Goal: Information Seeking & Learning: Learn about a topic

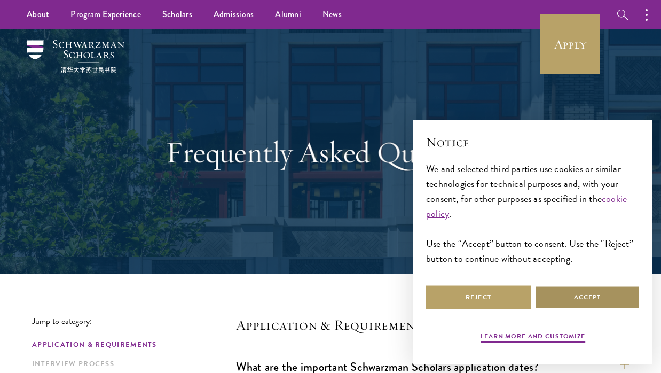
click at [573, 295] on button "Accept" at bounding box center [587, 297] width 105 height 24
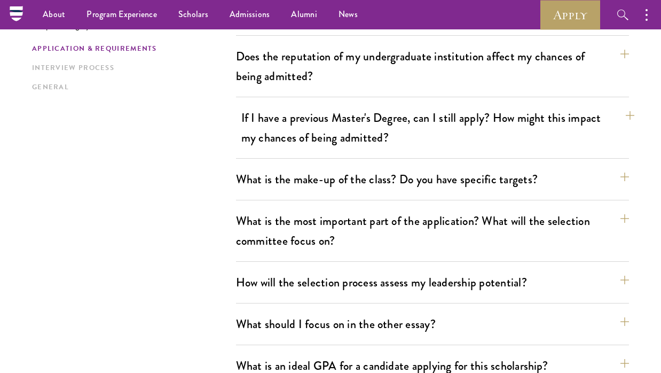
scroll to position [450, 0]
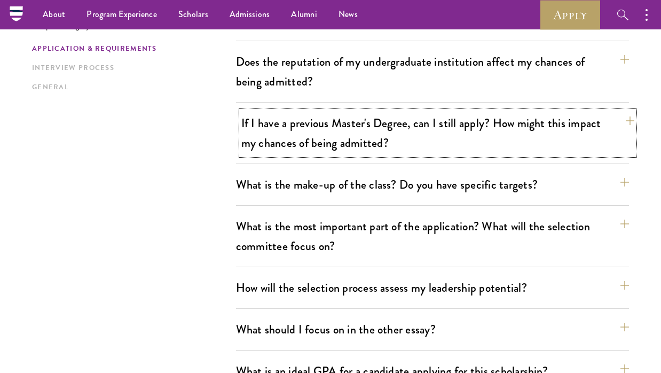
click at [538, 133] on button "If I have a previous Master's Degree, can I still apply? How might this impact …" at bounding box center [437, 133] width 393 height 44
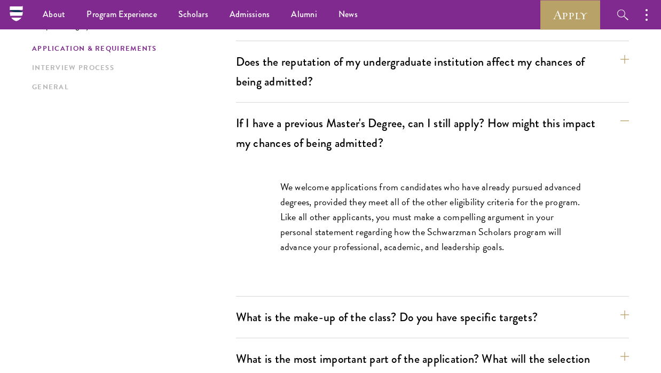
click at [501, 224] on p "We welcome applications from candidates who have already pursued advanced degre…" at bounding box center [432, 216] width 304 height 75
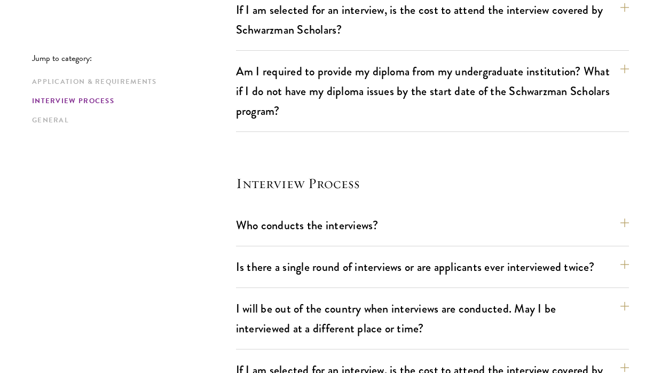
scroll to position [1375, 0]
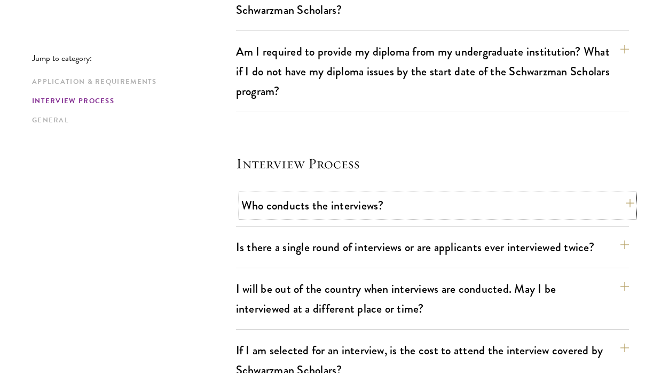
click at [276, 193] on button "Who conducts the interviews?" at bounding box center [437, 205] width 393 height 24
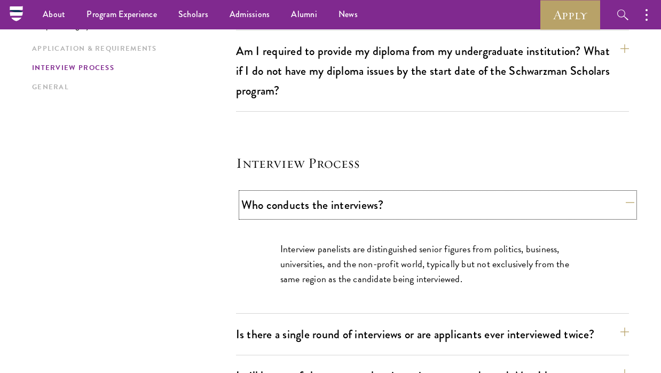
scroll to position [1243, 0]
click at [276, 193] on button "Who conducts the interviews?" at bounding box center [437, 205] width 393 height 24
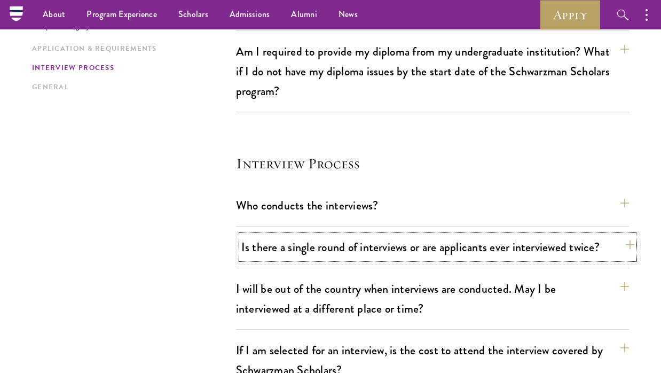
click at [288, 235] on button "Is there a single round of interviews or are applicants ever interviewed twice?" at bounding box center [437, 247] width 393 height 24
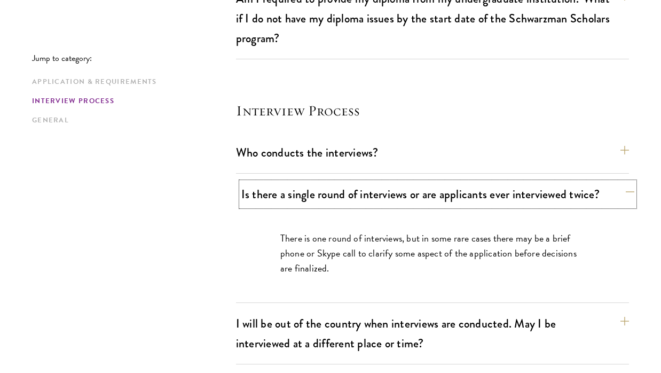
scroll to position [1311, 0]
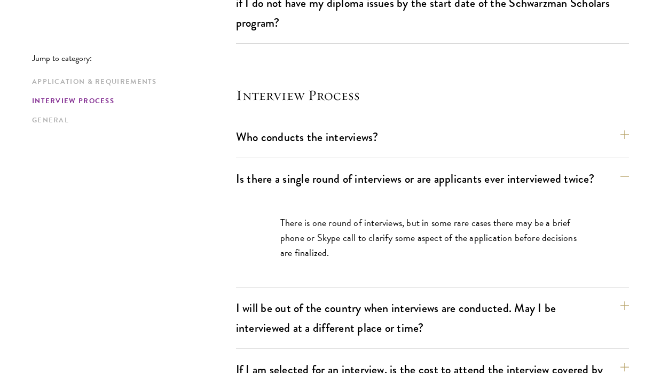
click at [305, 167] on button "Is there a single round of interviews or are applicants ever interviewed twice?" at bounding box center [437, 179] width 393 height 24
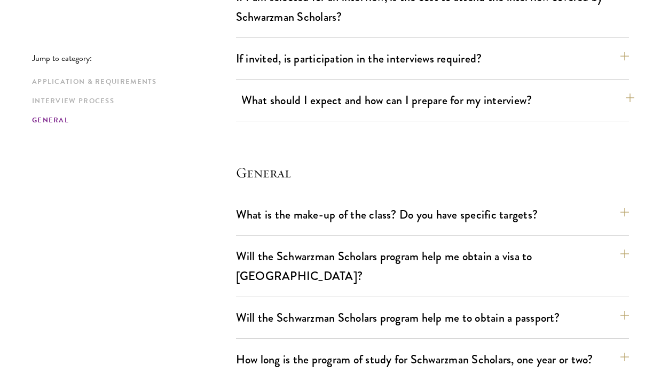
scroll to position [1616, 0]
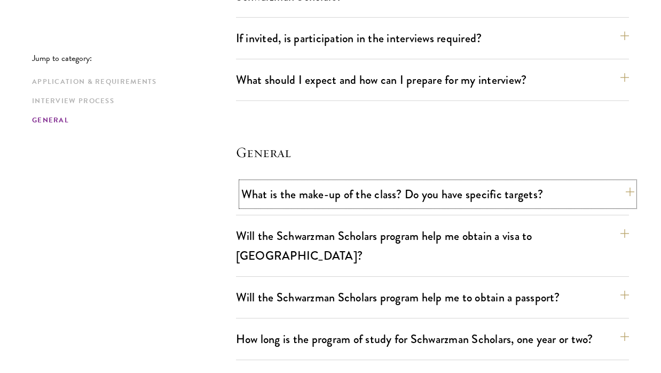
click at [303, 182] on button "What is the make-up of the class? Do you have specific targets?" at bounding box center [437, 194] width 393 height 24
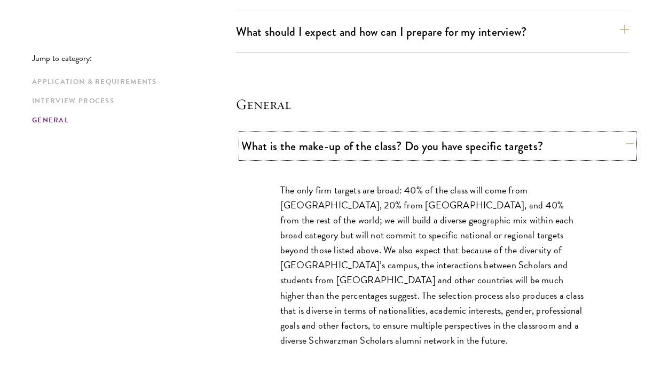
scroll to position [1665, 0]
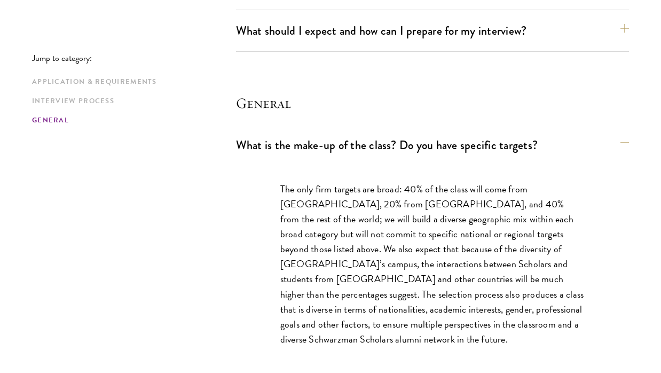
click at [272, 177] on div "The only firm targets are broad: 40% of the class will come from the United Sta…" at bounding box center [432, 270] width 368 height 208
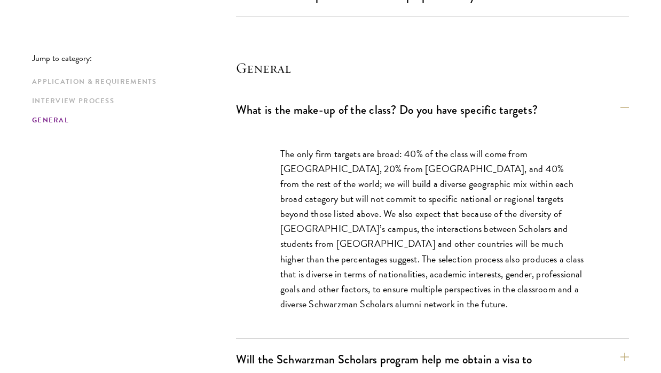
scroll to position [1704, 0]
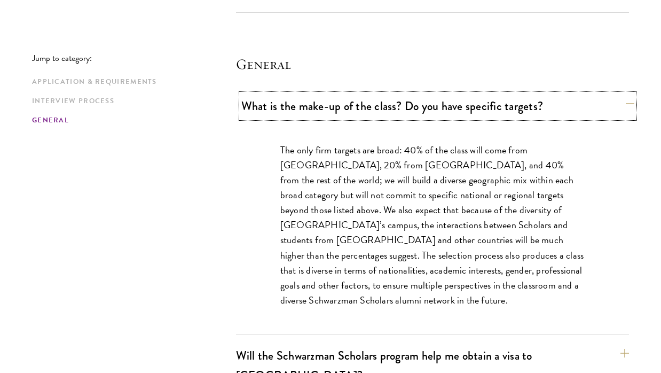
click at [344, 94] on button "What is the make-up of the class? Do you have specific targets?" at bounding box center [437, 106] width 393 height 24
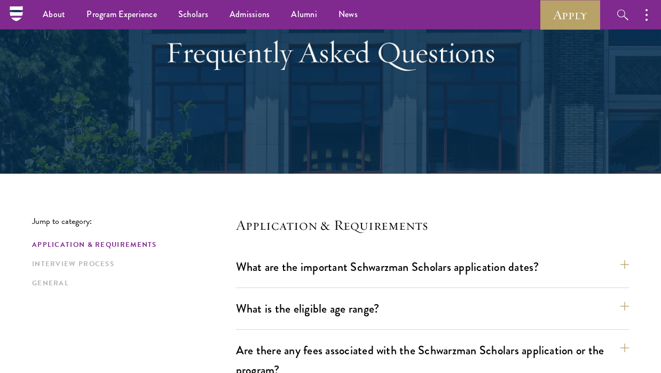
scroll to position [0, 0]
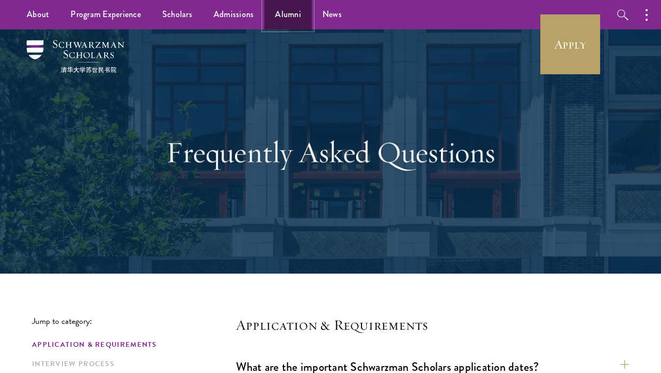
click at [285, 16] on link "Alumni" at bounding box center [288, 14] width 48 height 29
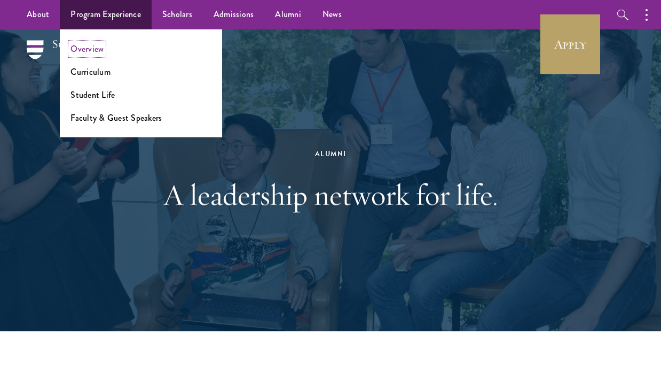
click at [96, 48] on link "Overview" at bounding box center [86, 49] width 33 height 12
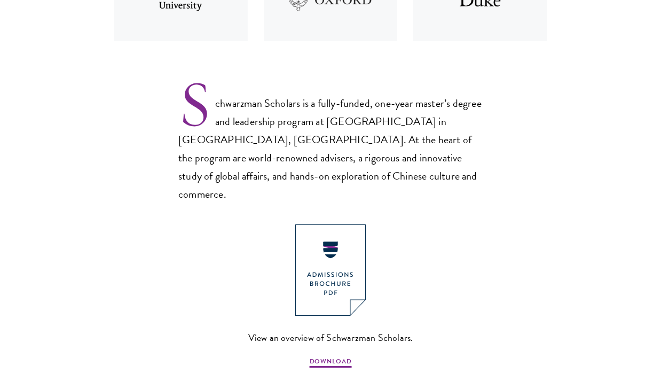
scroll to position [673, 0]
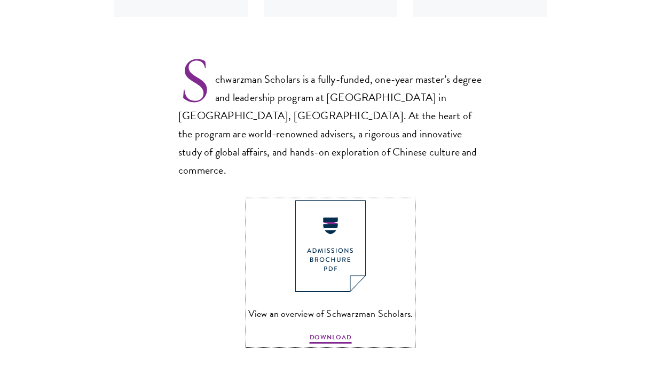
click at [337, 225] on img at bounding box center [330, 245] width 70 height 91
click at [531, 74] on section "Schwarzman Scholars Designed in collaboration with world-leading universities, …" at bounding box center [330, 214] width 661 height 1011
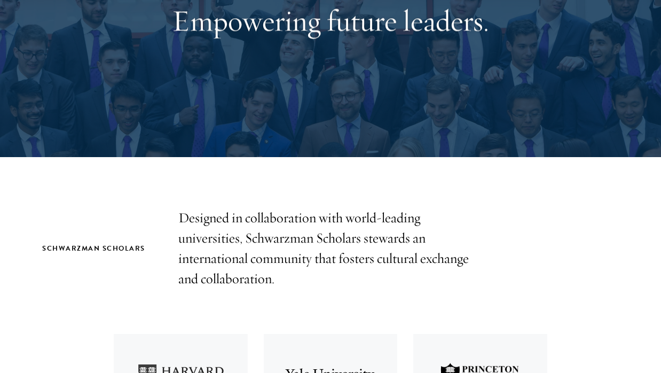
scroll to position [0, 0]
